Goal: Task Accomplishment & Management: Manage account settings

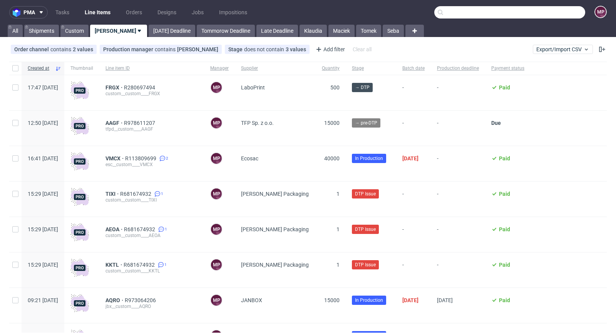
click at [545, 13] on input "text" at bounding box center [509, 12] width 151 height 12
paste input "AZJN"
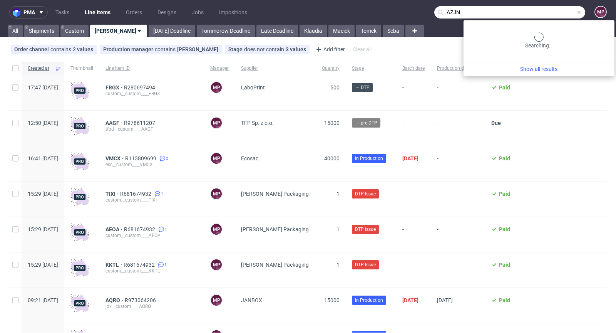
type input "AZJN"
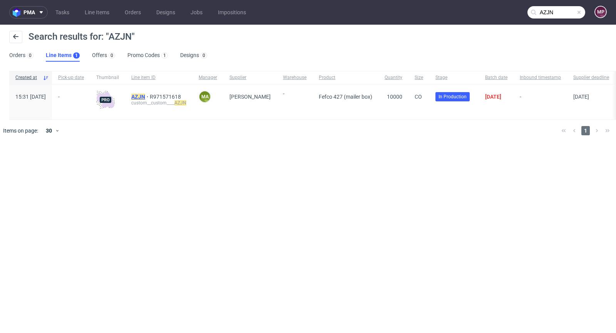
click at [145, 97] on mark "AZJN" at bounding box center [138, 97] width 14 height 6
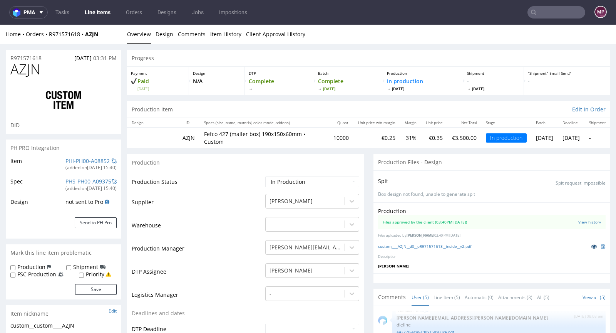
click at [591, 246] on icon at bounding box center [594, 245] width 6 height 5
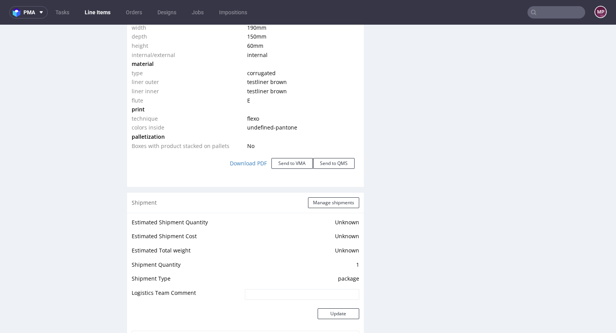
scroll to position [1053, 0]
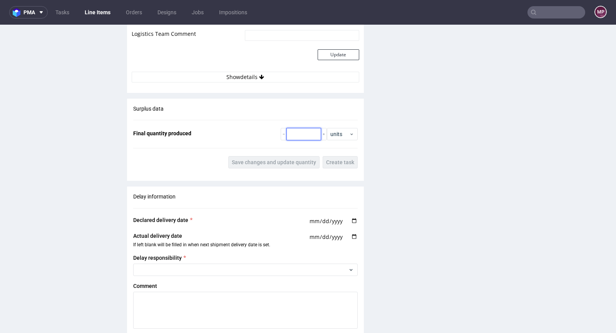
click at [303, 131] on input "number" at bounding box center [303, 134] width 35 height 12
paste input "9120"
type input "9120"
click at [303, 159] on span "Save changes and update quantity" at bounding box center [274, 161] width 84 height 5
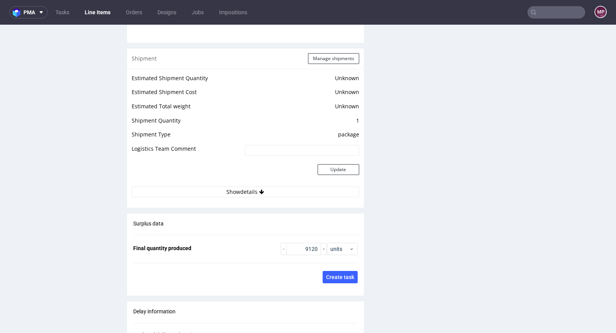
scroll to position [930, 0]
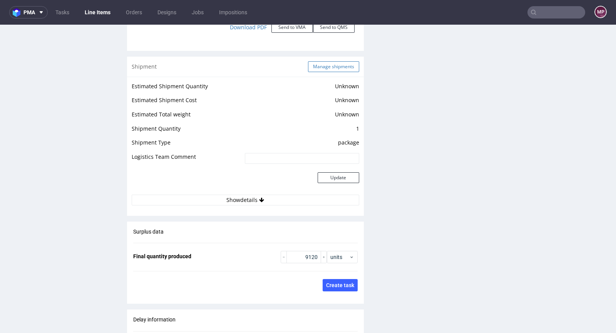
click at [326, 67] on button "Manage shipments" at bounding box center [333, 66] width 51 height 11
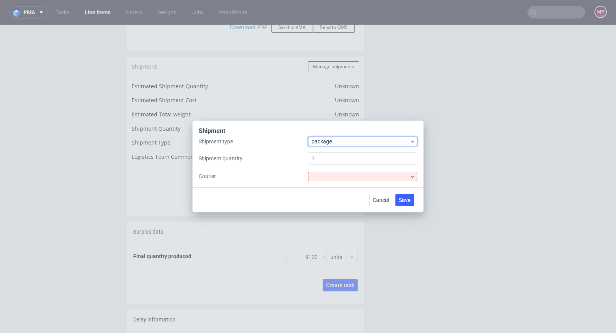
click at [336, 138] on span "package" at bounding box center [360, 141] width 98 height 8
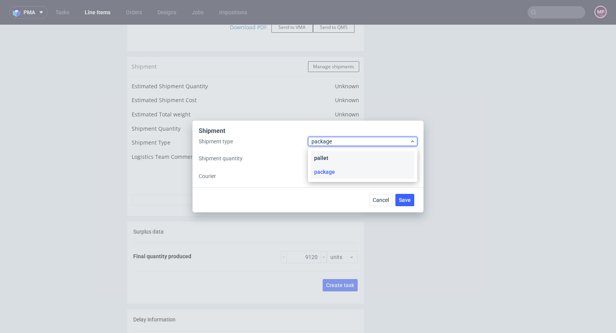
click at [340, 157] on div "pallet" at bounding box center [362, 158] width 103 height 14
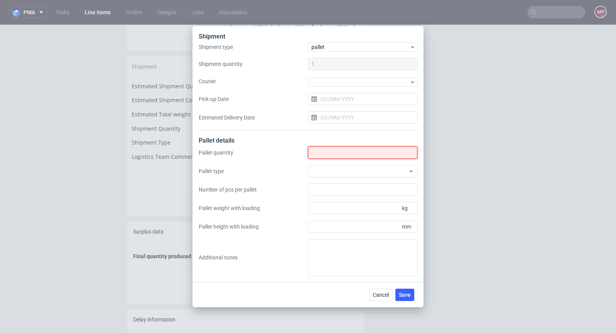
click at [339, 156] on input "Shipment type" at bounding box center [362, 152] width 109 height 12
type input "3"
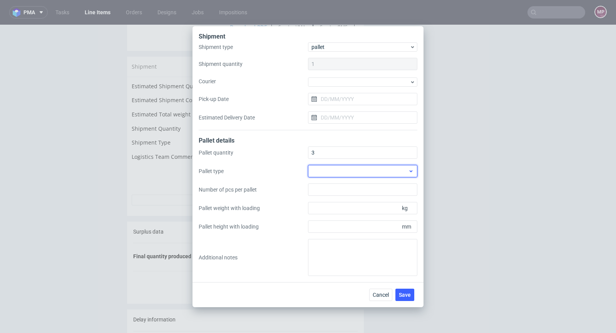
click at [349, 169] on div at bounding box center [362, 171] width 109 height 12
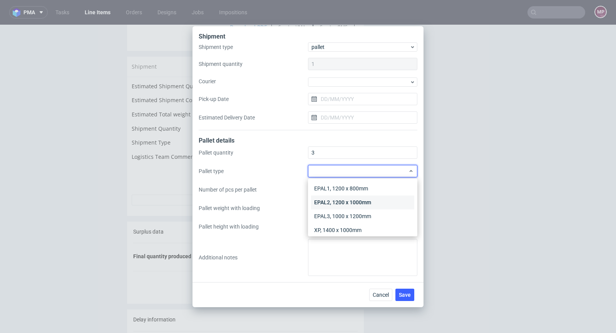
click at [356, 203] on div "EPAL2, 1200 x 1000mm" at bounding box center [362, 202] width 103 height 14
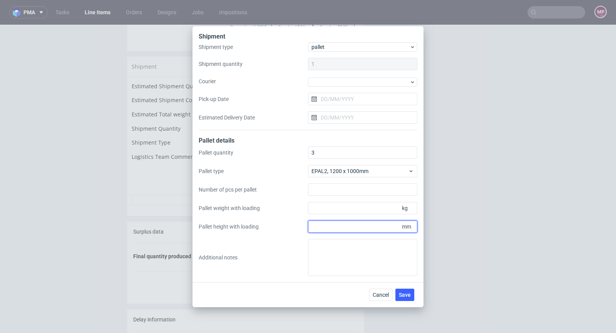
click at [379, 227] on input "Pallet height with loading" at bounding box center [362, 226] width 109 height 12
type input "1800"
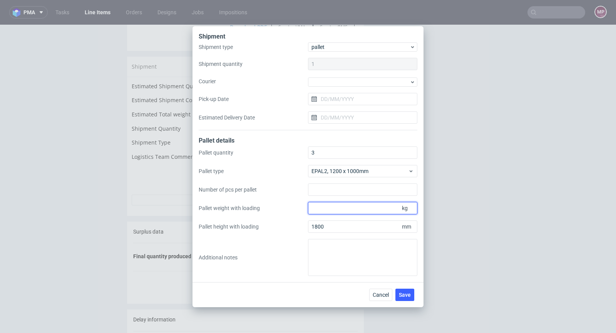
click at [318, 209] on input "Pallet weight with loading" at bounding box center [362, 208] width 109 height 12
type input "360"
click at [413, 293] on button "Save" at bounding box center [404, 294] width 19 height 12
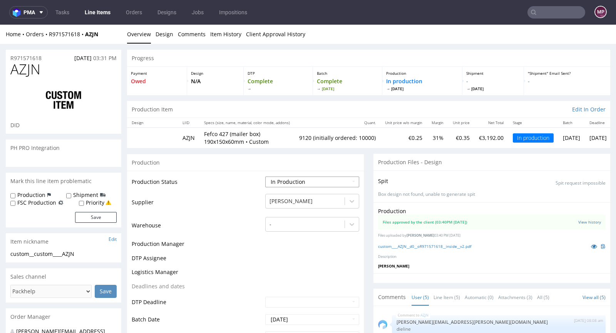
scroll to position [4, 0]
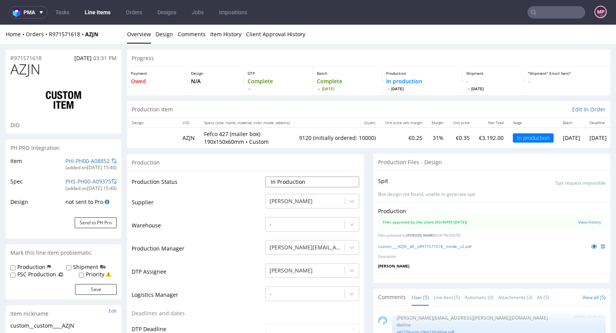
click at [311, 179] on select "Waiting for Artwork Waiting for Diecut Waiting for Mockup Waiting for DTP Waiti…" at bounding box center [312, 181] width 94 height 11
select select "production_complete"
click at [265, 176] on select "Waiting for Artwork Waiting for Diecut Waiting for Mockup Waiting for DTP Waiti…" at bounding box center [312, 181] width 94 height 11
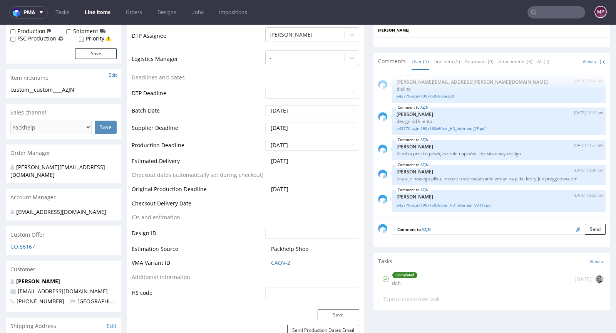
scroll to position [276, 0]
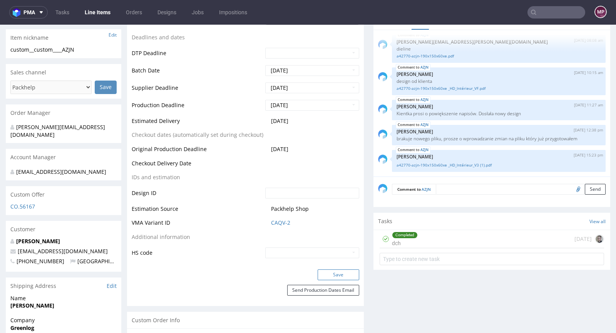
click at [338, 269] on button "Save" at bounding box center [339, 274] width 42 height 11
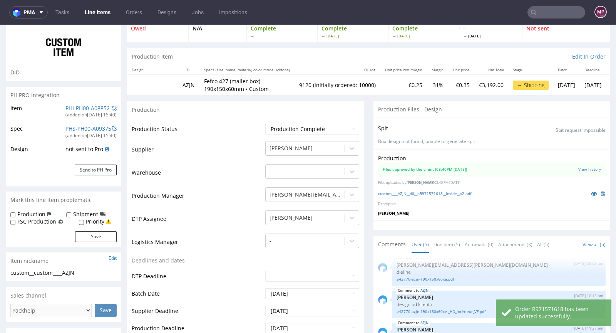
scroll to position [0, 0]
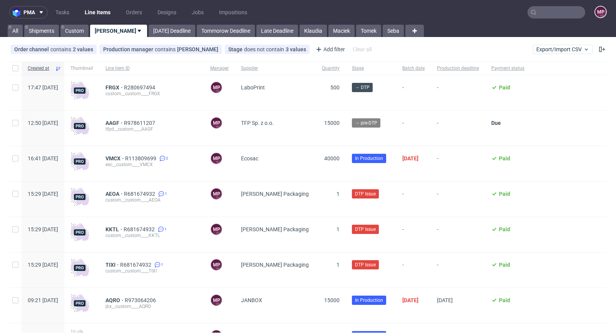
click at [552, 10] on input "text" at bounding box center [556, 12] width 58 height 12
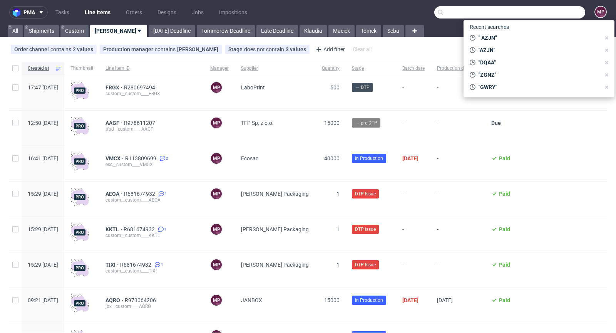
paste input "MWLK"
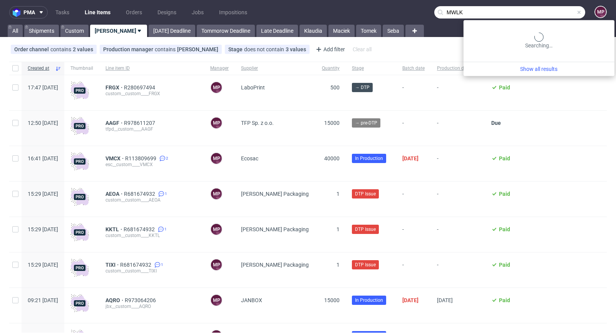
type input "MWLK"
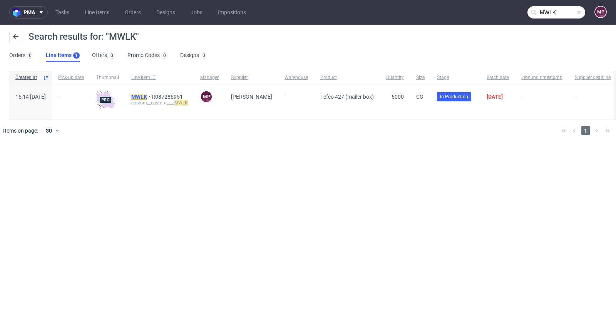
click at [147, 96] on mark "MWLK" at bounding box center [139, 97] width 16 height 6
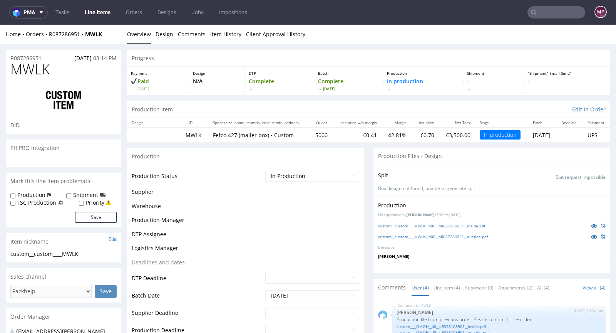
scroll to position [13, 0]
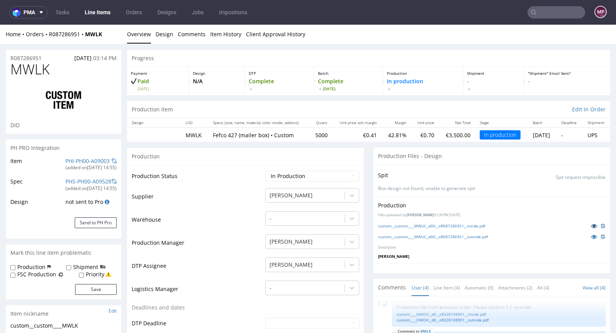
click at [591, 226] on icon at bounding box center [594, 225] width 6 height 5
click at [591, 234] on icon at bounding box center [594, 236] width 6 height 5
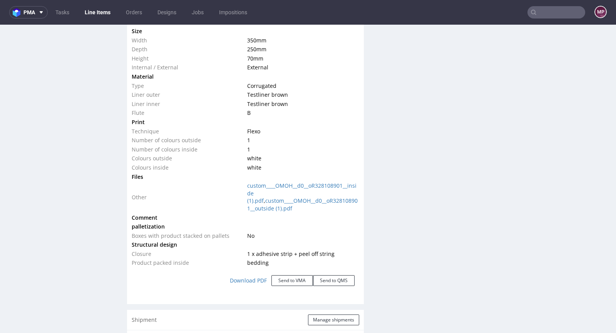
scroll to position [773, 0]
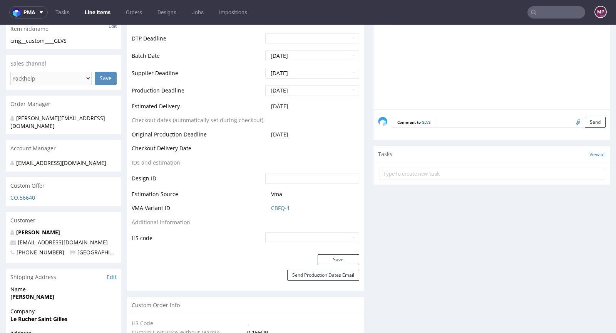
scroll to position [451, 0]
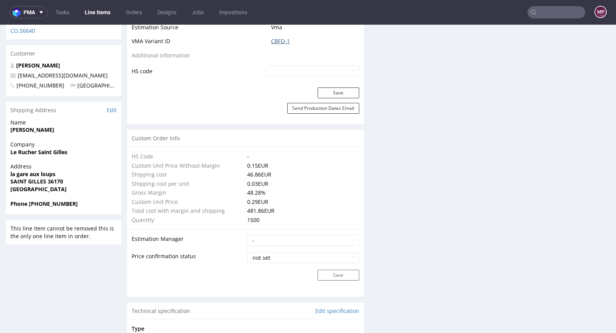
click at [276, 45] on link "CBFQ-1" at bounding box center [280, 41] width 19 height 8
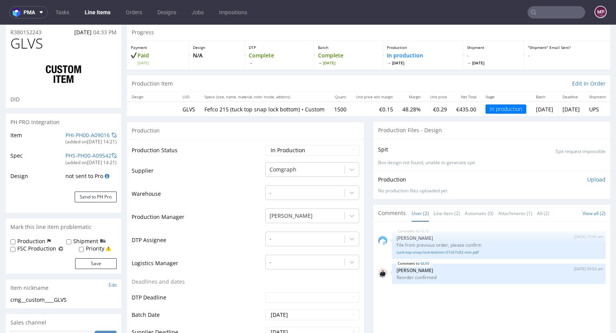
scroll to position [0, 0]
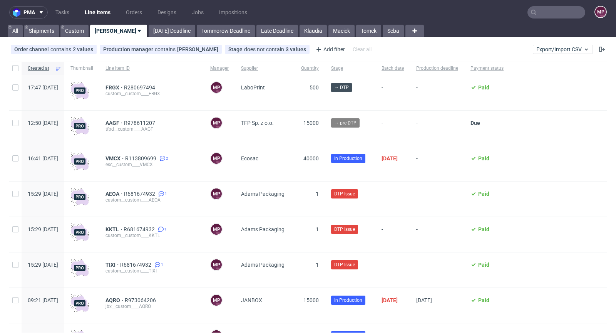
click at [553, 17] on input "text" at bounding box center [556, 12] width 58 height 12
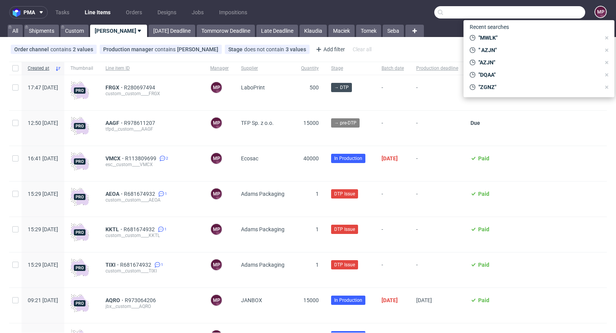
paste input "VMCX"
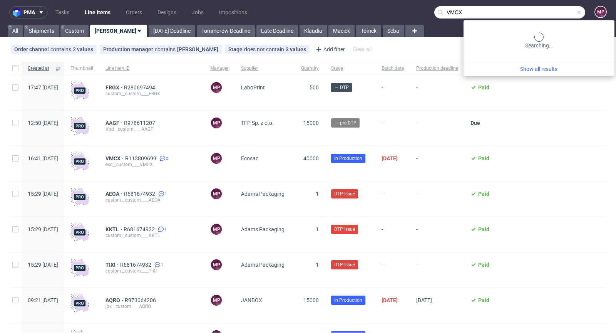
type input "VMCX"
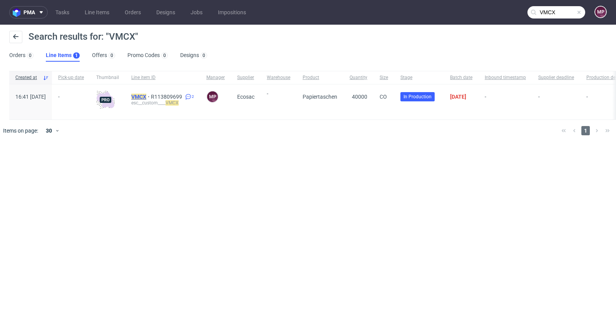
click at [146, 94] on mark "VMCX" at bounding box center [138, 97] width 15 height 6
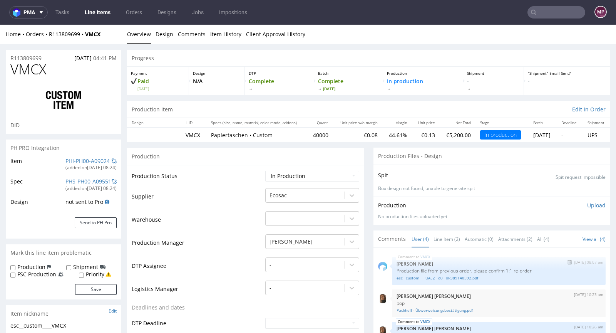
click at [422, 276] on link "esc__custom____UAEZ__d0__oR389140592.pdf" at bounding box center [499, 278] width 204 height 6
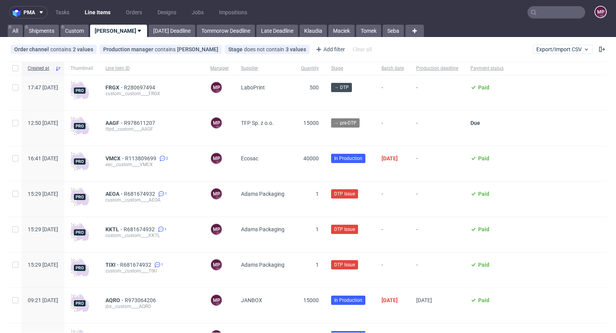
click at [542, 10] on input "text" at bounding box center [556, 12] width 58 height 12
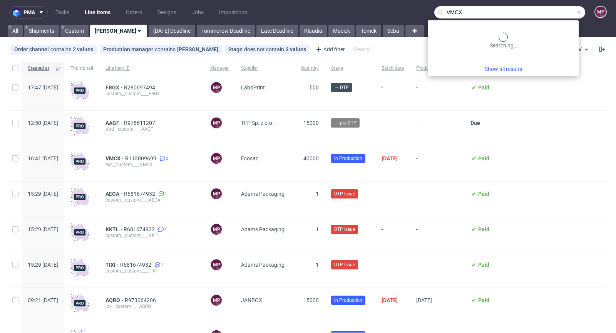
type input "VMCX"
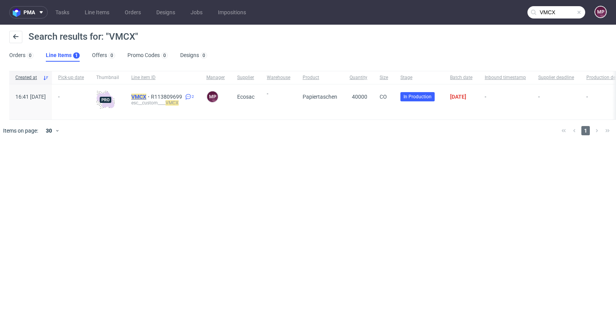
click at [146, 97] on mark "VMCX" at bounding box center [138, 97] width 15 height 6
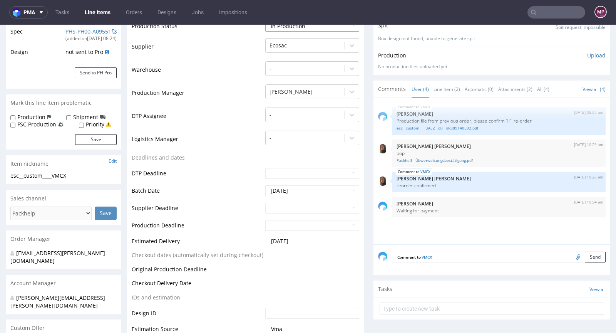
scroll to position [156, 0]
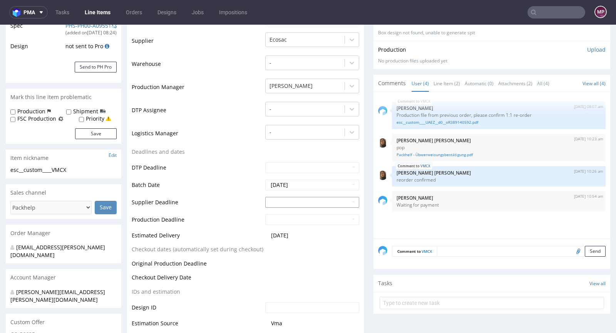
click at [290, 200] on input "text" at bounding box center [312, 202] width 94 height 11
click at [342, 107] on th at bounding box center [341, 109] width 12 height 12
click at [238, 141] on td "Logistics Manager" at bounding box center [198, 135] width 132 height 23
click at [293, 201] on input "text" at bounding box center [312, 202] width 94 height 11
click at [271, 110] on th at bounding box center [270, 109] width 12 height 12
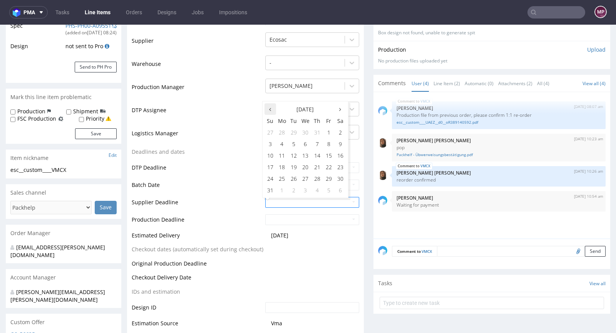
click at [273, 109] on th at bounding box center [270, 109] width 12 height 12
click at [341, 109] on th at bounding box center [341, 109] width 12 height 12
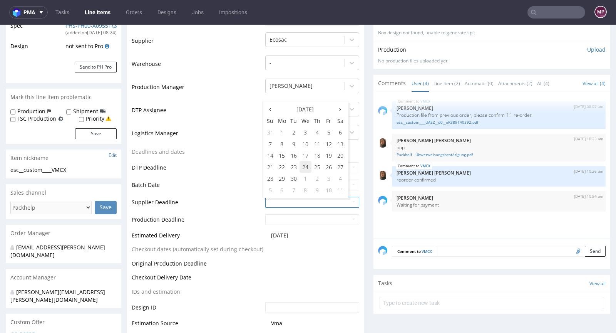
click at [304, 164] on td "24" at bounding box center [306, 167] width 12 height 12
click at [340, 110] on icon at bounding box center [340, 109] width 2 height 5
click at [325, 168] on td "24" at bounding box center [329, 167] width 12 height 12
type input "2025-10-24"
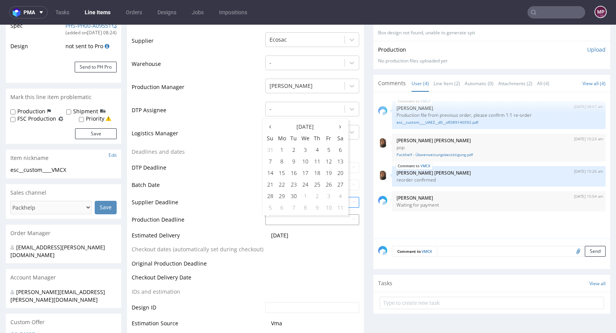
click at [286, 220] on input "text" at bounding box center [312, 219] width 94 height 11
click at [341, 127] on th at bounding box center [341, 126] width 12 height 12
click at [291, 192] on td "28" at bounding box center [294, 196] width 12 height 12
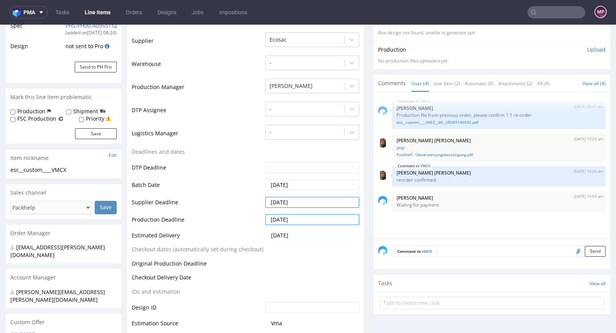
click at [234, 188] on td "Batch Date" at bounding box center [198, 187] width 132 height 17
click at [315, 216] on input "2025-10-28" at bounding box center [312, 219] width 94 height 11
click at [283, 196] on td "27" at bounding box center [282, 196] width 12 height 12
type input "2025-10-27"
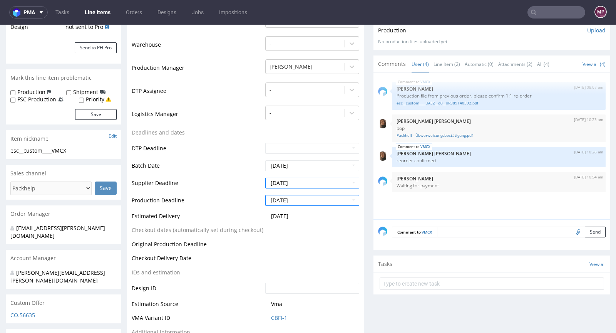
scroll to position [280, 0]
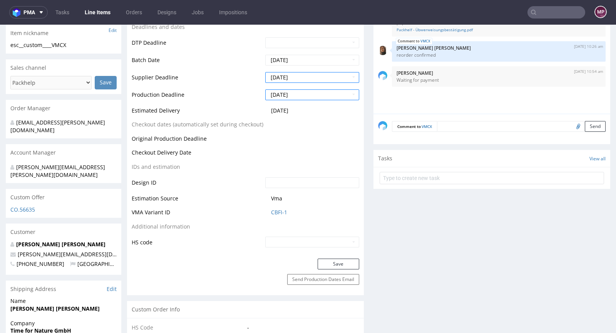
click at [329, 253] on div "Production Status Waiting for Artwork Waiting for Diecut Waiting for Mockup Wai…" at bounding box center [245, 72] width 237 height 374
click at [330, 260] on button "Save" at bounding box center [339, 263] width 42 height 11
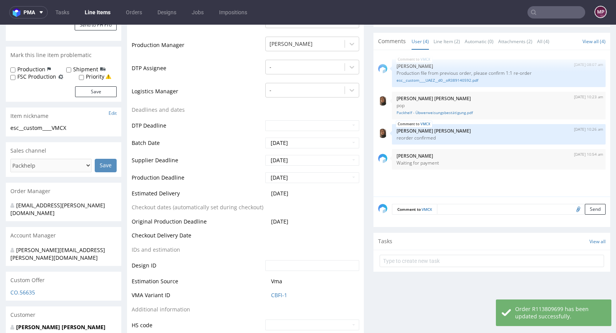
scroll to position [0, 0]
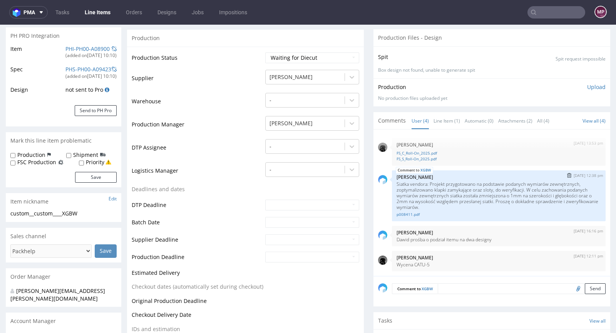
scroll to position [0, 0]
click at [567, 175] on img "submit" at bounding box center [569, 175] width 4 height 5
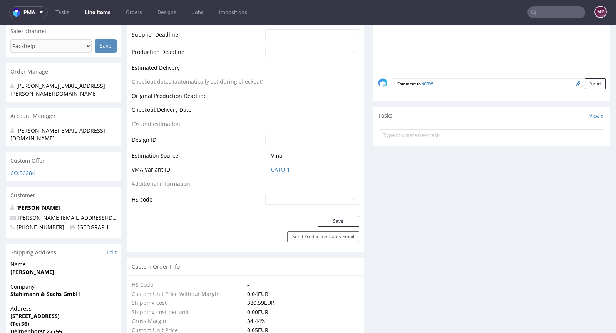
scroll to position [231, 0]
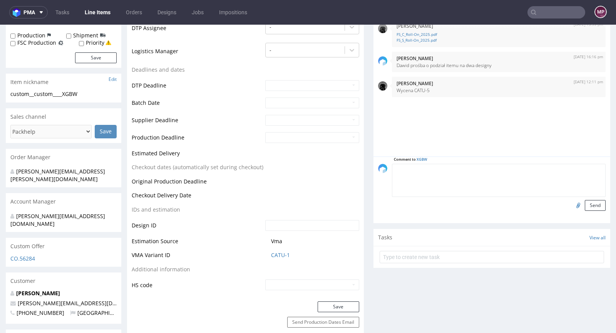
click at [462, 168] on textarea at bounding box center [499, 180] width 214 height 33
type textarea "s"
type textarea "Siatka vendora"
click at [572, 202] on input "file" at bounding box center [577, 205] width 11 height 10
type input "C:\fakepath\R241574.eps"
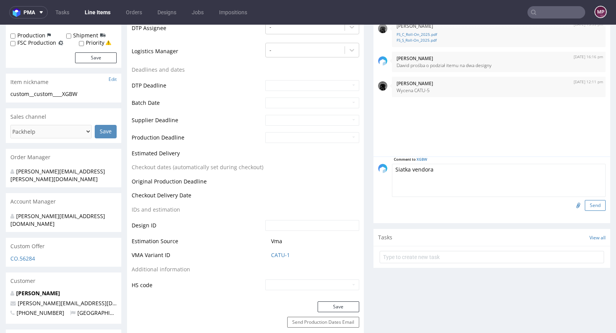
click at [585, 206] on button "Send" at bounding box center [595, 205] width 21 height 11
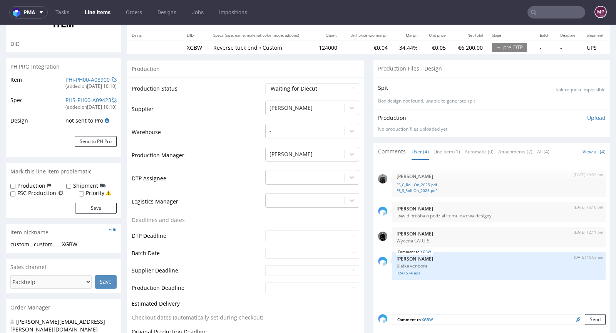
scroll to position [0, 0]
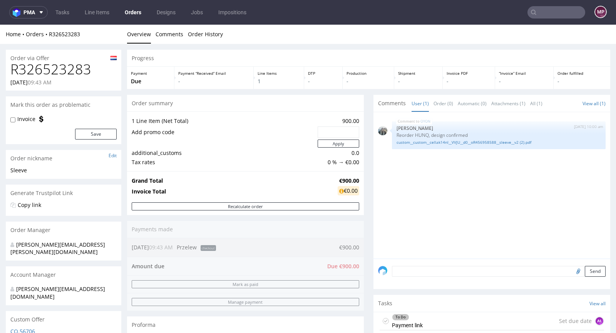
scroll to position [177, 0]
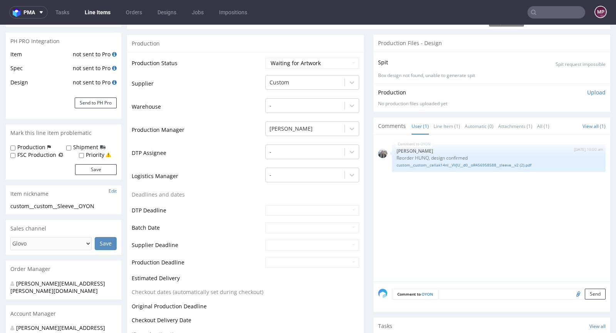
scroll to position [154, 0]
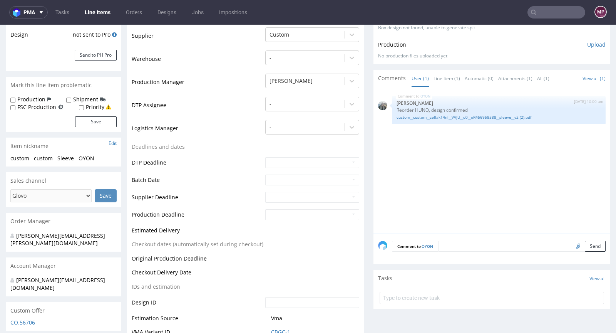
click at [440, 248] on textarea at bounding box center [521, 246] width 167 height 11
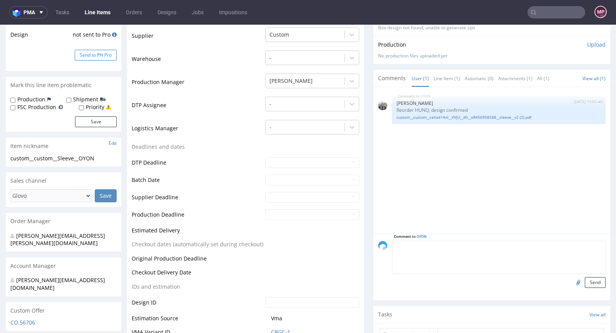
scroll to position [0, 0]
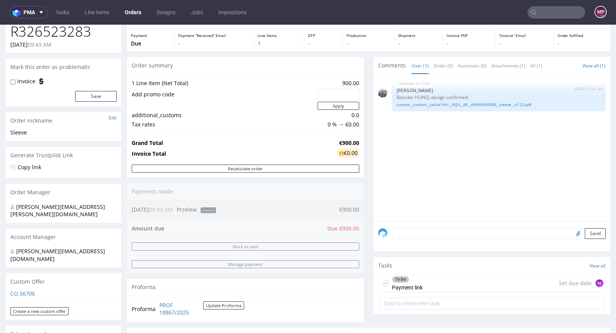
scroll to position [70, 0]
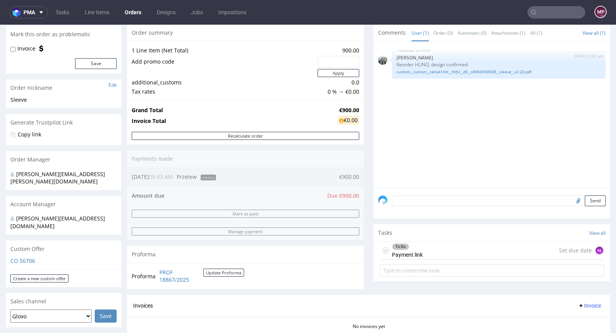
click at [430, 199] on textarea at bounding box center [499, 200] width 214 height 11
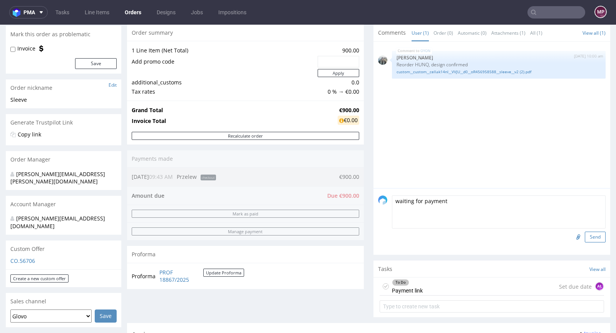
type textarea "waiting for payment"
click at [585, 236] on button "Send" at bounding box center [595, 236] width 21 height 11
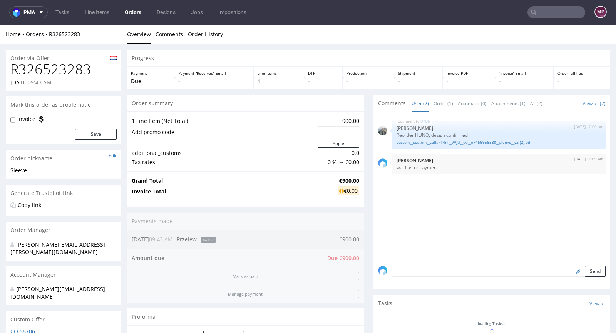
scroll to position [0, 0]
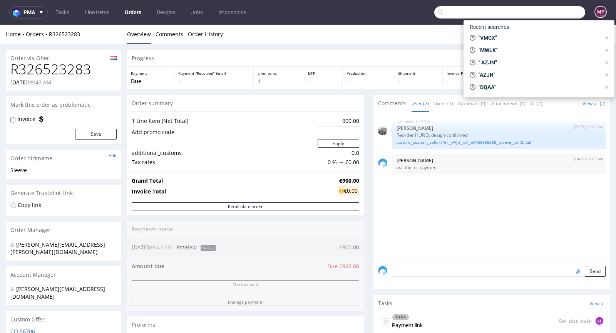
click at [549, 17] on input "text" at bounding box center [509, 12] width 151 height 12
paste input "R760671698"
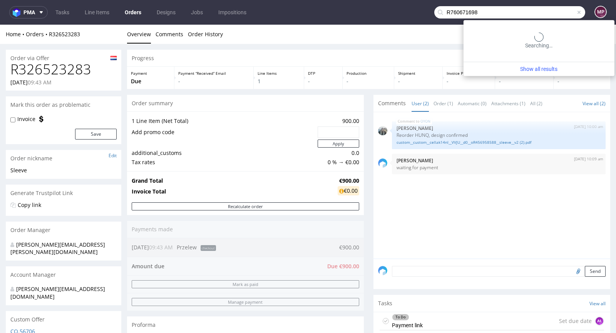
type input "R760671698"
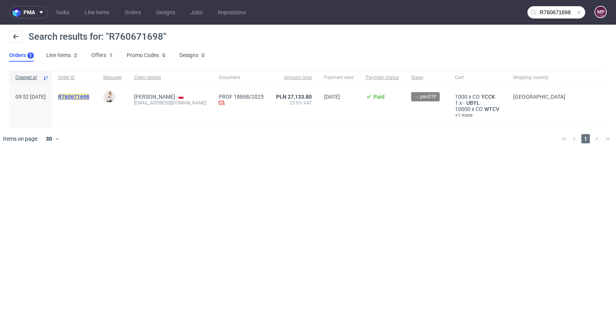
click at [89, 94] on mark "R760671698" at bounding box center [73, 97] width 31 height 6
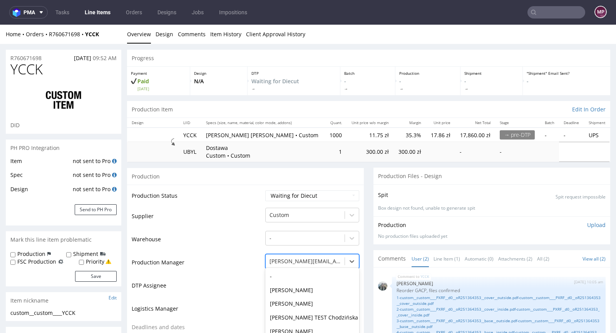
scroll to position [52, 0]
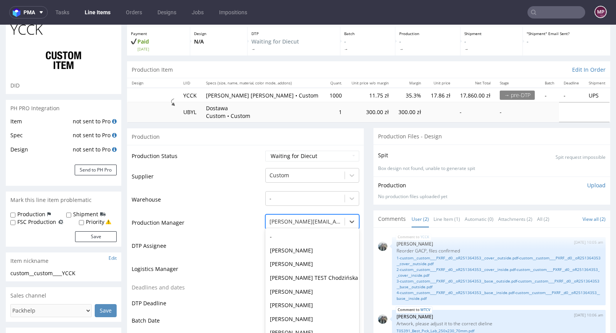
click at [284, 225] on div "[PERSON_NAME], 49 of 62. 62 results available. Use Up and Down to choose option…" at bounding box center [312, 219] width 94 height 11
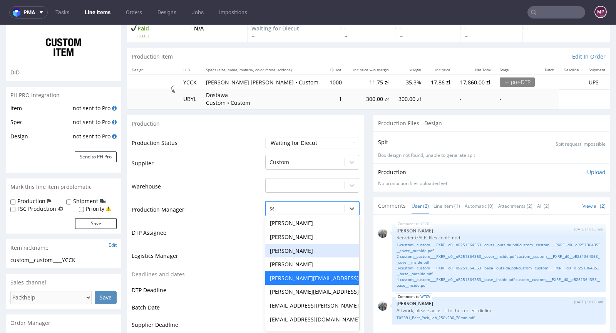
scroll to position [0, 0]
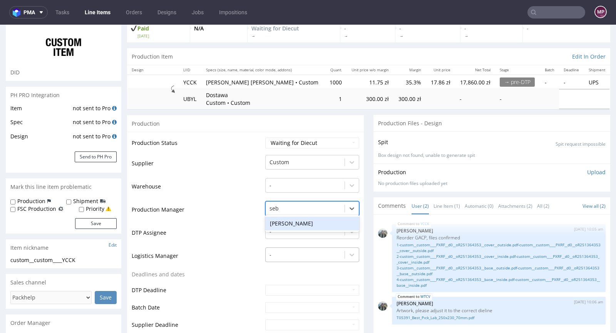
type input "seba"
click at [302, 219] on div "[PERSON_NAME]" at bounding box center [312, 223] width 94 height 14
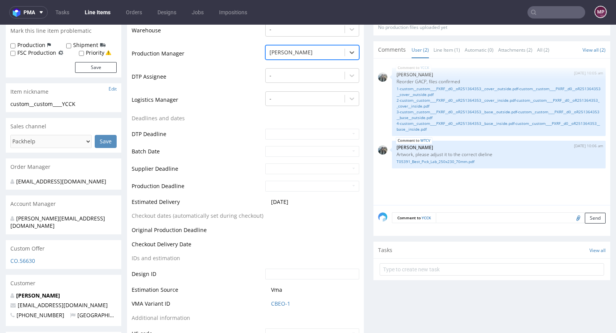
scroll to position [260, 0]
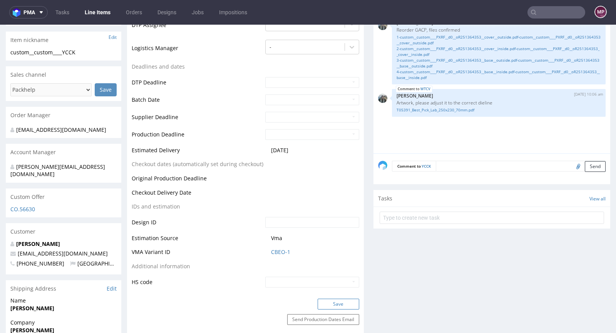
click at [334, 300] on button "Save" at bounding box center [339, 303] width 42 height 11
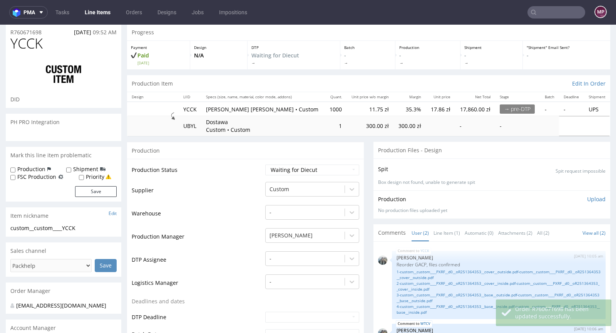
scroll to position [0, 0]
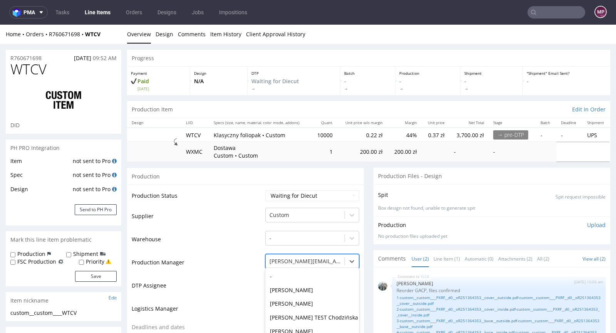
scroll to position [52, 0]
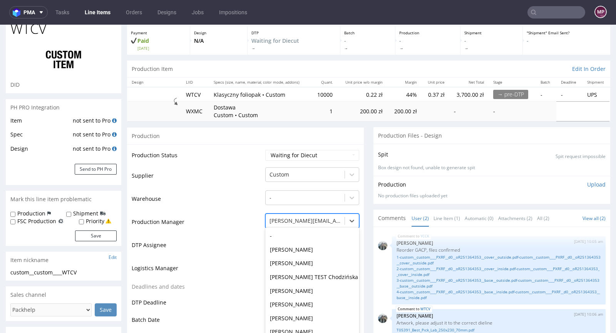
click at [296, 224] on div "[PERSON_NAME], 48 of 62. 62 results available. Use Up and Down to choose option…" at bounding box center [312, 218] width 94 height 11
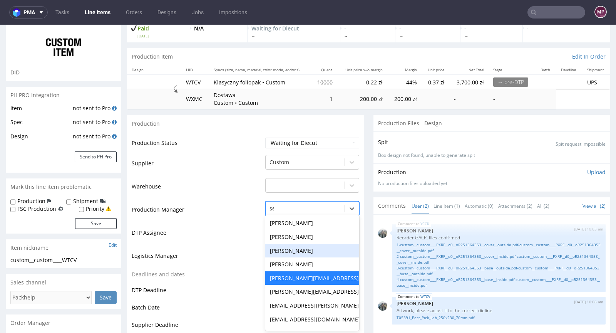
scroll to position [0, 0]
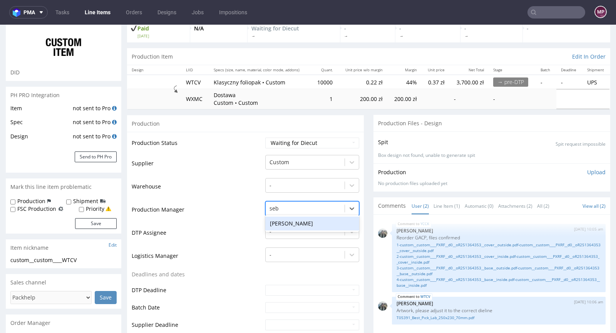
type input "seba"
click at [309, 224] on div "[PERSON_NAME]" at bounding box center [312, 223] width 94 height 14
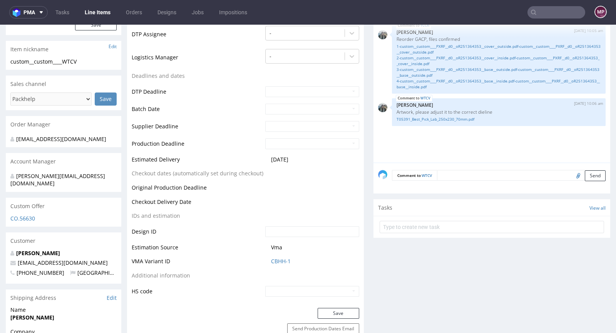
scroll to position [445, 0]
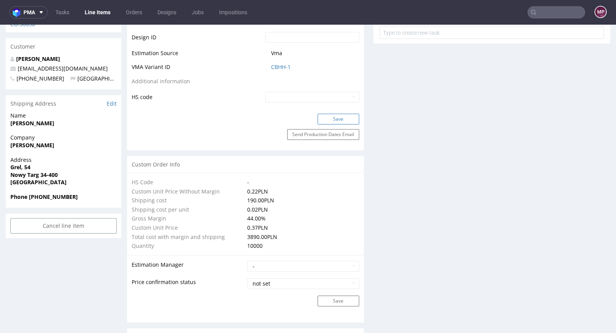
click at [338, 118] on button "Save" at bounding box center [339, 119] width 42 height 11
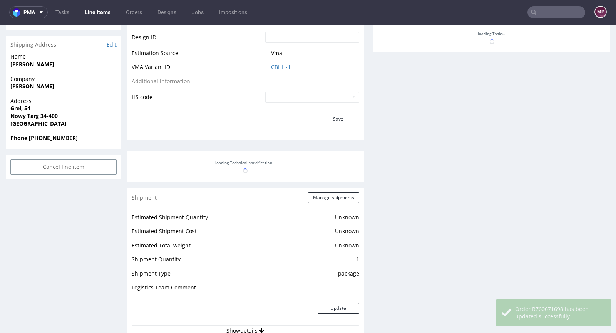
scroll to position [504, 0]
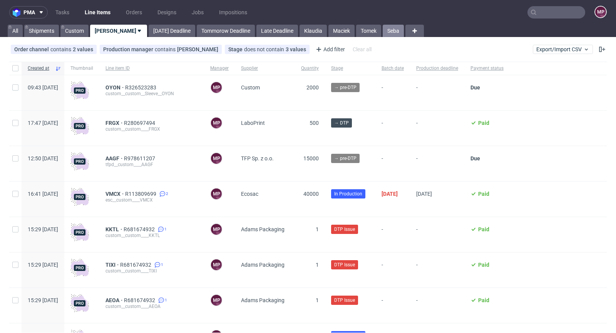
click at [383, 29] on link "Seba" at bounding box center [393, 31] width 21 height 12
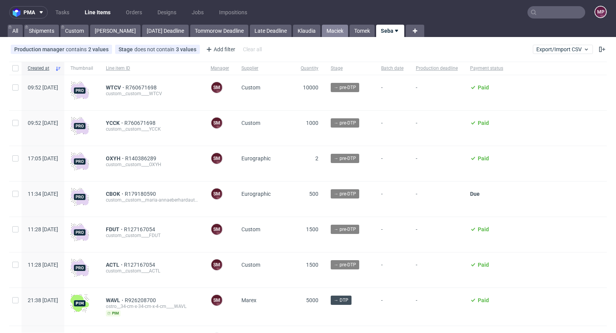
click at [322, 28] on link "Maciek" at bounding box center [335, 31] width 26 height 12
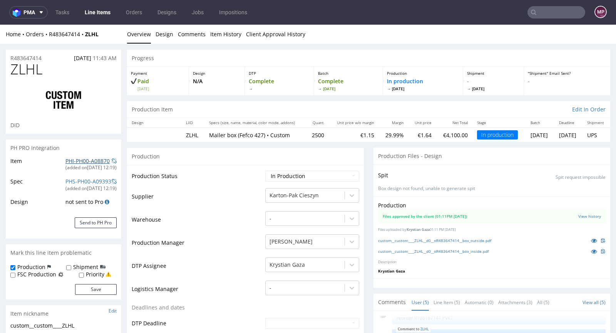
click at [84, 159] on link "PHI-PH00-A08870" at bounding box center [87, 160] width 44 height 7
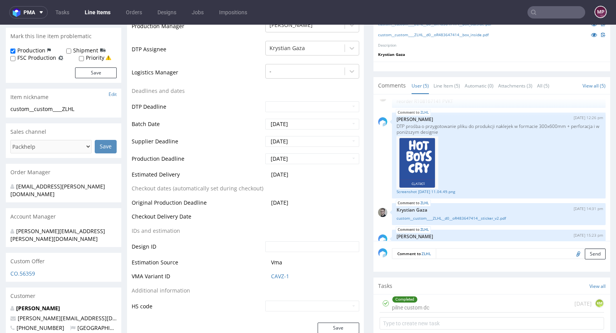
scroll to position [224, 0]
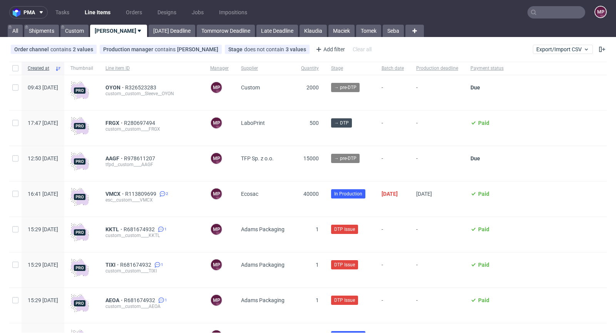
click at [545, 16] on input "text" at bounding box center [556, 12] width 58 height 12
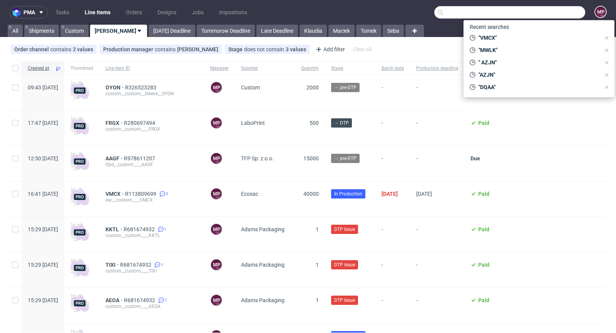
paste input "UAZO"
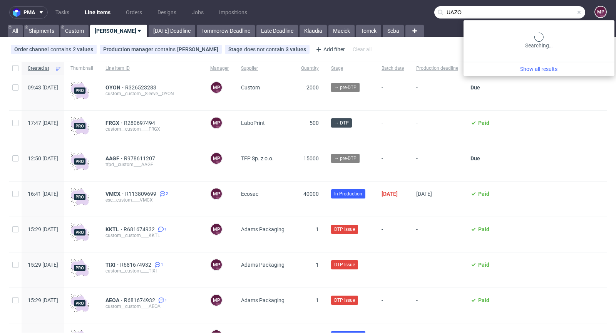
type input "UAZO"
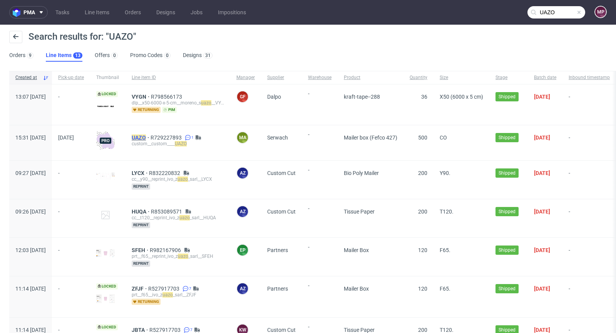
click at [146, 135] on mark "UAZO" at bounding box center [139, 137] width 14 height 6
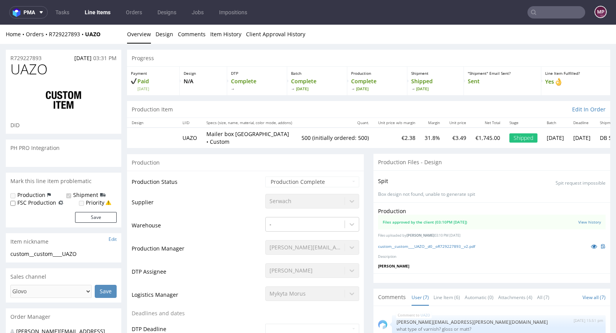
scroll to position [122, 0]
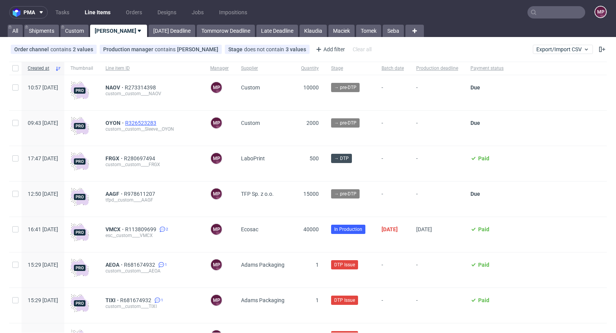
click at [158, 121] on span "R326523283" at bounding box center [141, 123] width 33 height 6
